Goal: Transaction & Acquisition: Subscribe to service/newsletter

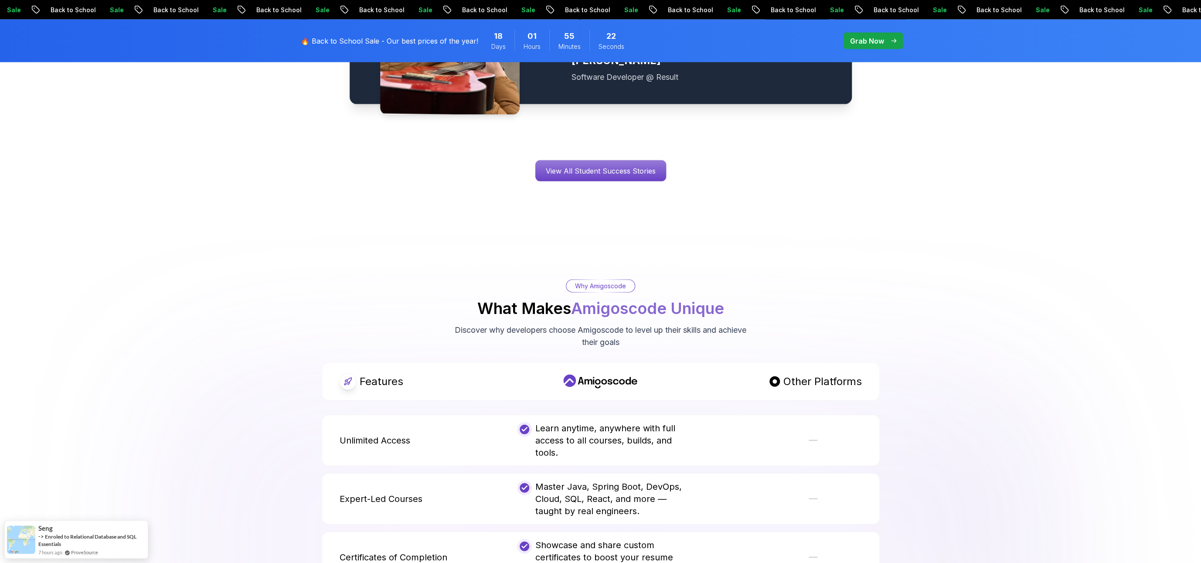
scroll to position [1504, 0]
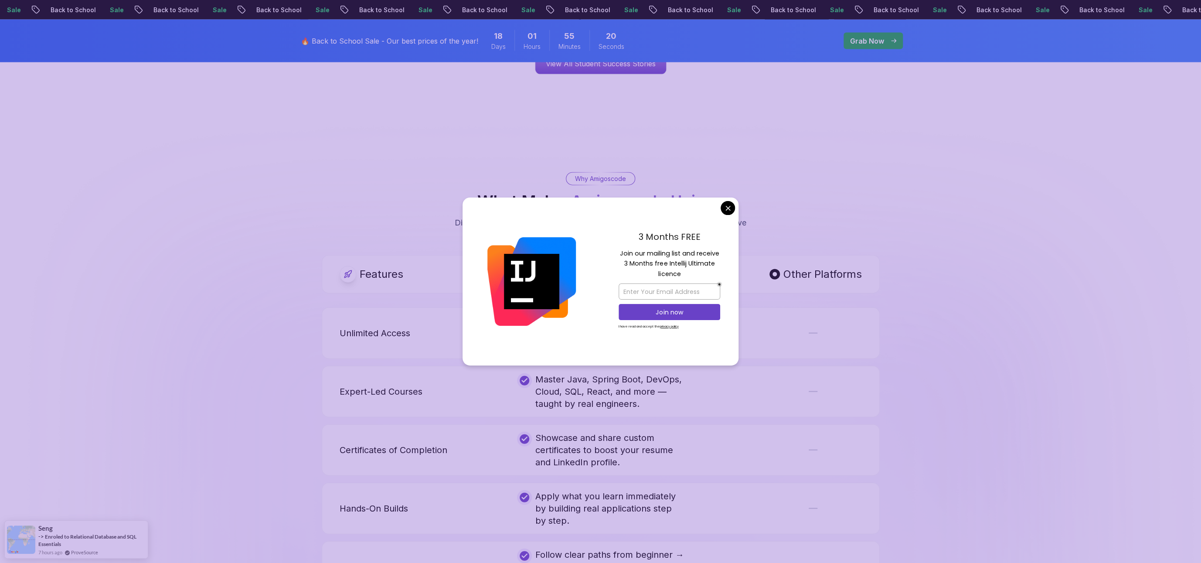
click at [731, 207] on body "Sale Back to School Sale Back to School Sale Back to School Sale Back to School…" at bounding box center [600, 359] width 1201 height 3727
click at [731, 217] on p "Discover why developers choose Amigoscode to level up their skills and achieve …" at bounding box center [600, 229] width 293 height 24
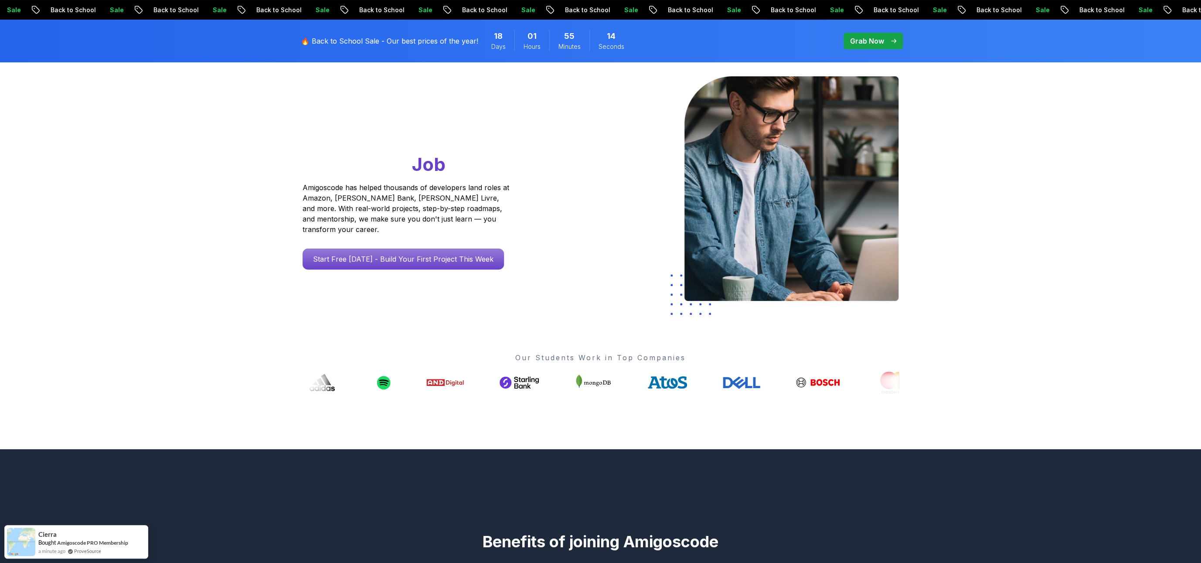
scroll to position [0, 0]
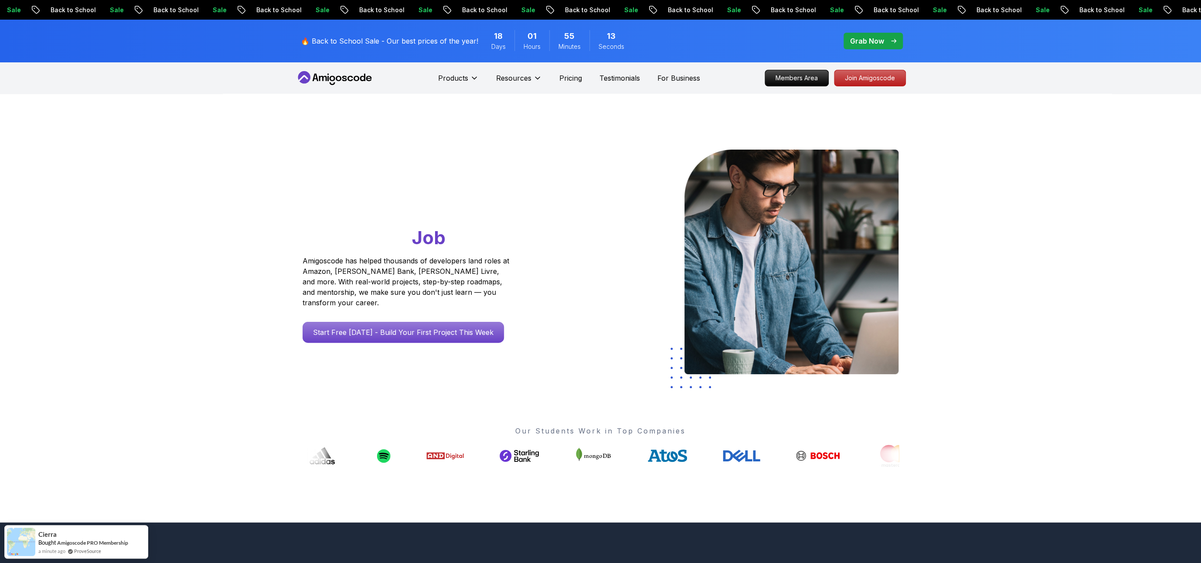
click at [351, 35] on div "🔥 Back to School Sale - Our best prices of the year! 18 Days 01 Hours 55 Minute…" at bounding box center [466, 41] width 337 height 32
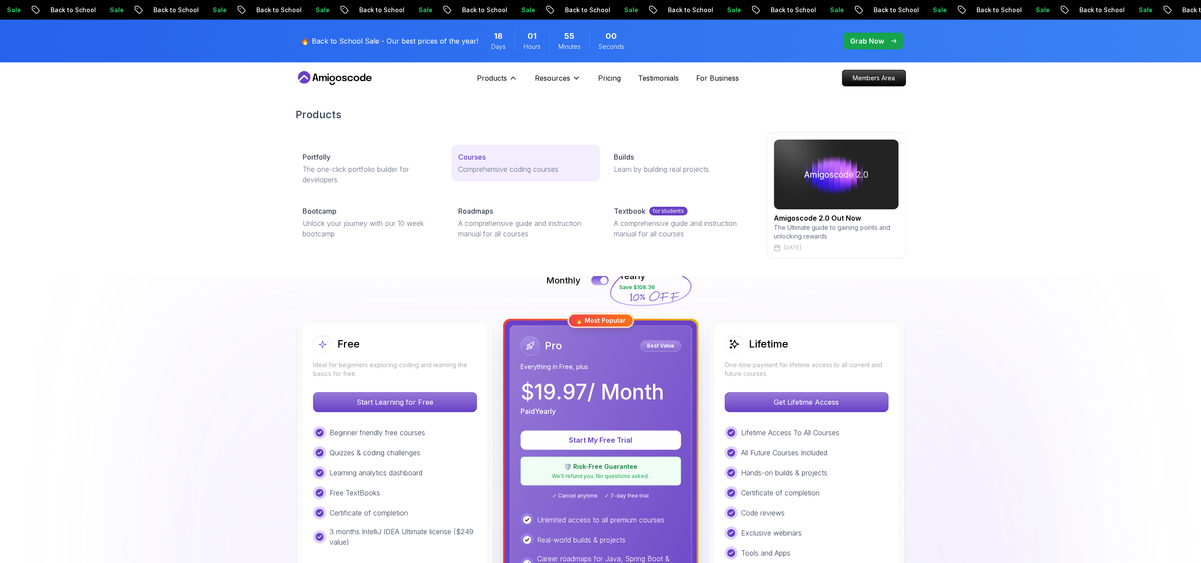
click at [486, 169] on p "Comprehensive coding courses" at bounding box center [525, 169] width 135 height 10
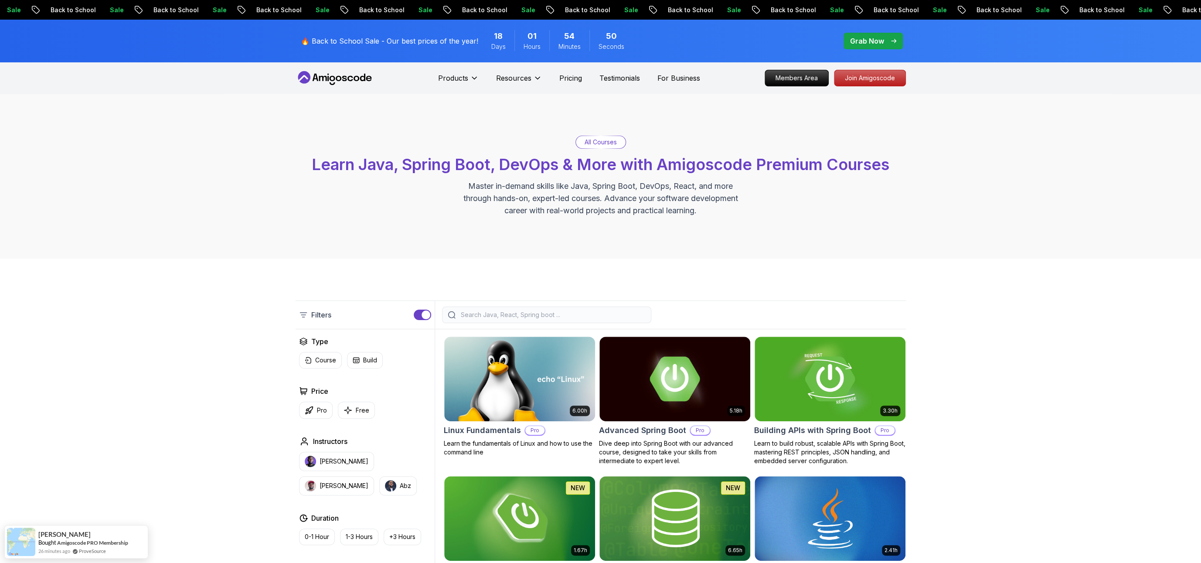
click at [448, 34] on div "🔥 Back to School Sale - Our best prices of the year! 18 Days 01 Hours 54 Minute…" at bounding box center [466, 41] width 337 height 32
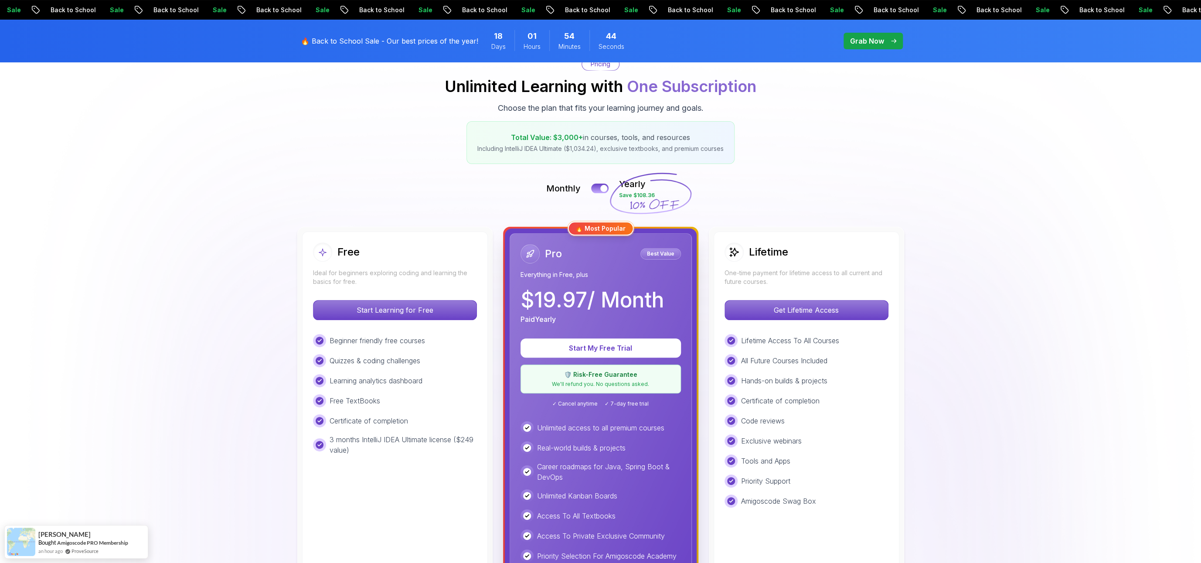
scroll to position [94, 0]
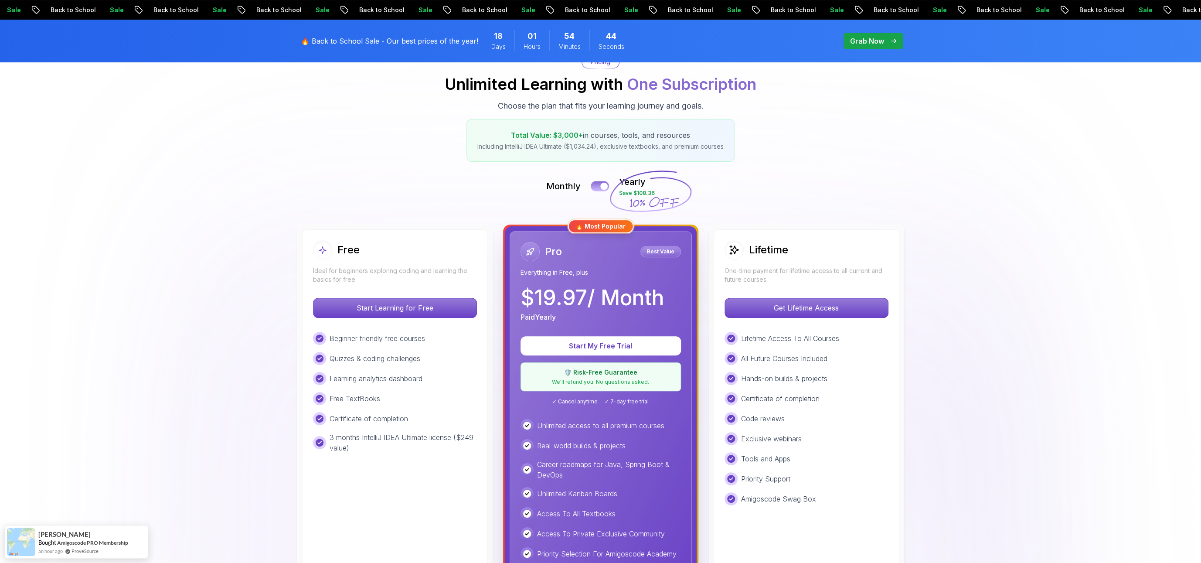
click at [598, 183] on button at bounding box center [600, 186] width 18 height 10
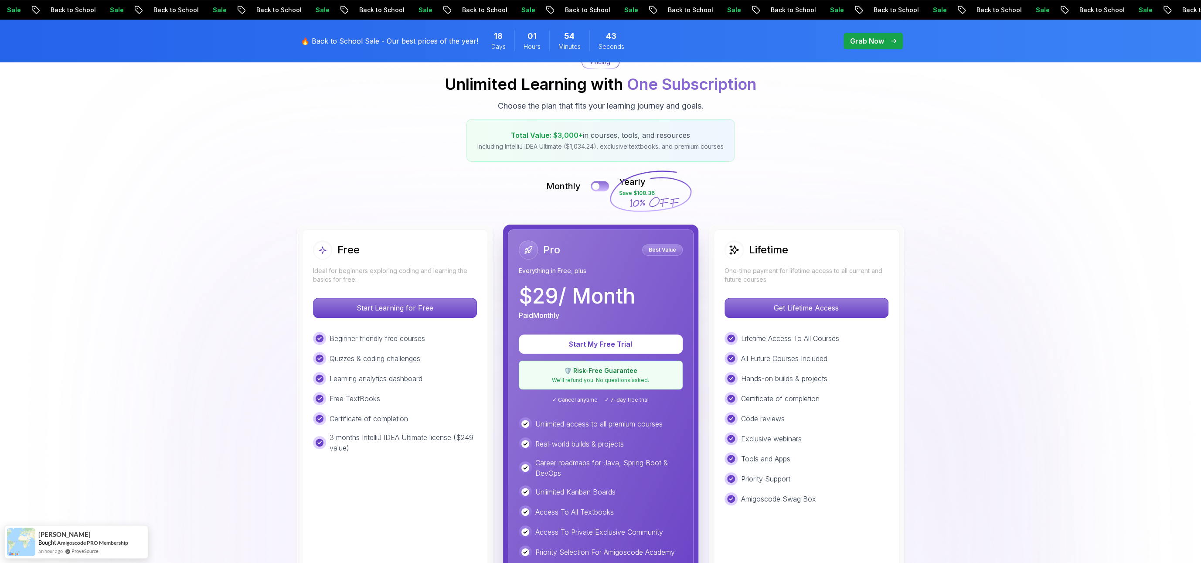
click at [598, 183] on div at bounding box center [595, 186] width 7 height 7
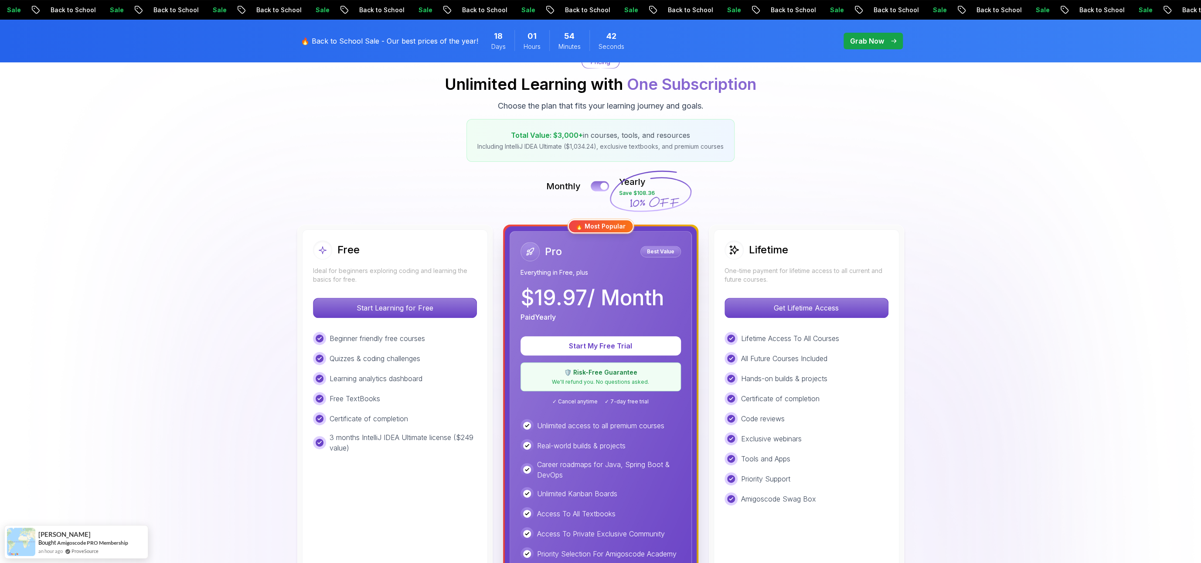
click at [598, 183] on button at bounding box center [600, 186] width 18 height 10
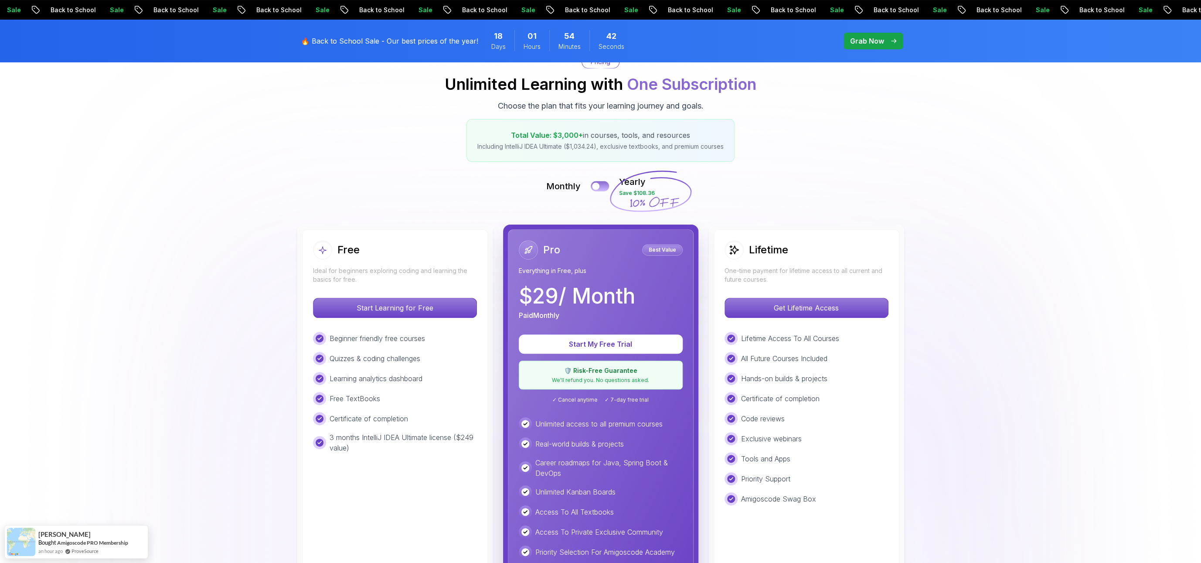
click at [598, 183] on div at bounding box center [595, 186] width 7 height 7
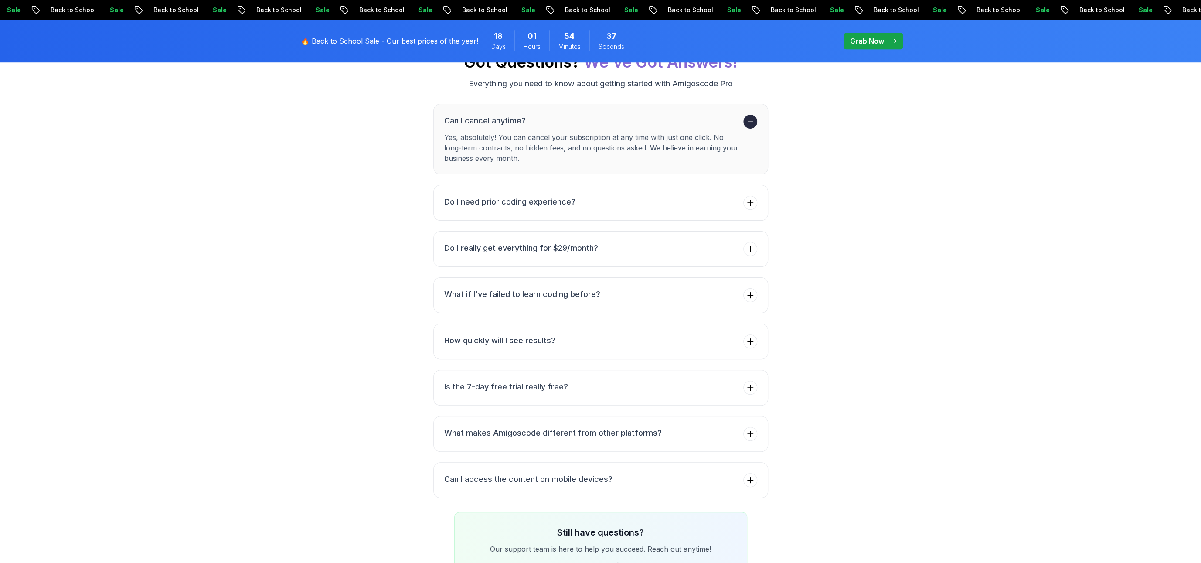
scroll to position [3054, 0]
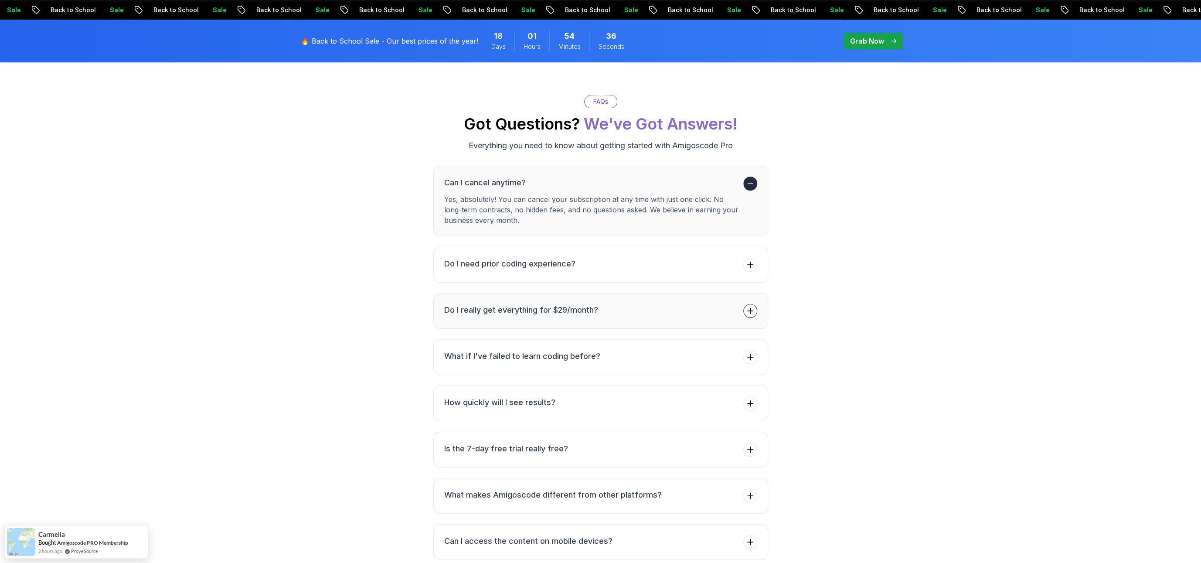
click at [595, 293] on button "Do I really get everything for $29/month?" at bounding box center [600, 311] width 335 height 36
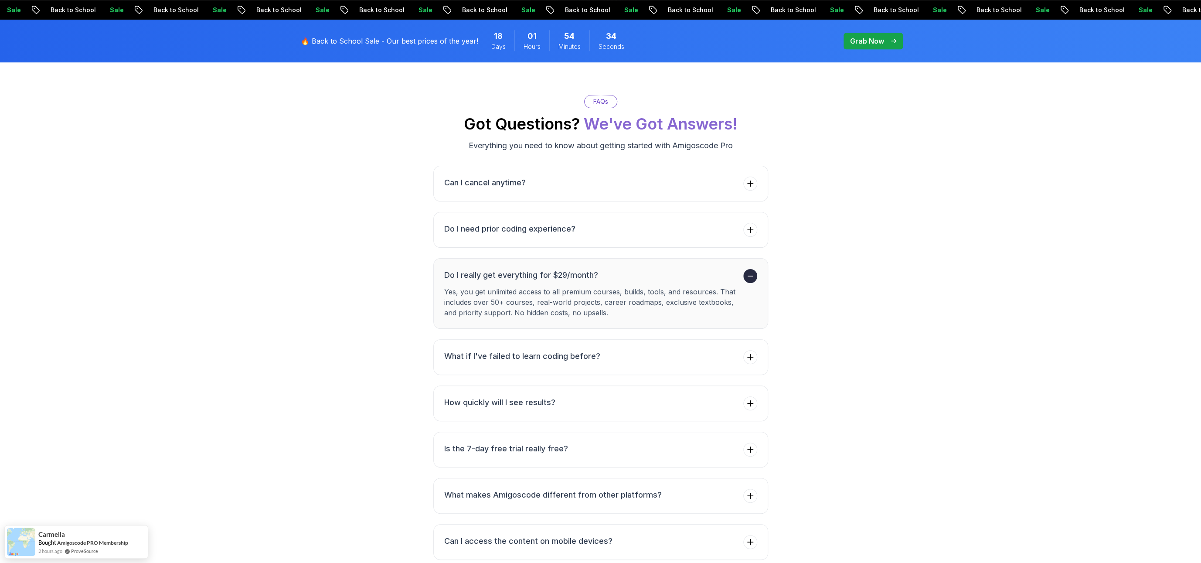
click at [637, 258] on button "Do I really get everything for $29/month? Yes, you get unlimited access to all …" at bounding box center [600, 293] width 335 height 71
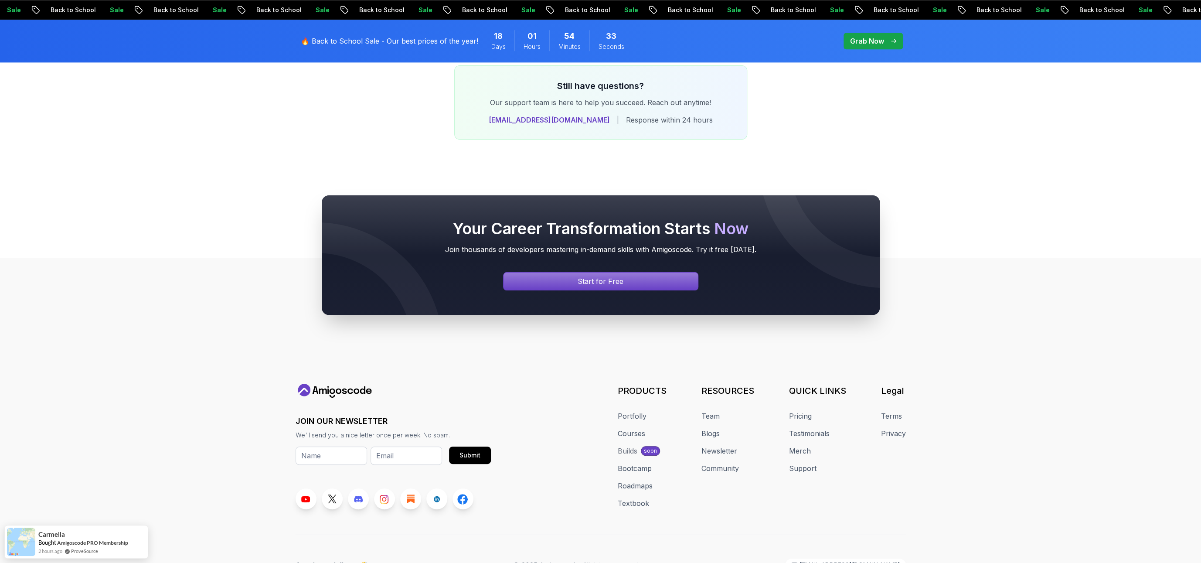
scroll to position [3548, 0]
